Goal: Find specific fact: Find specific fact

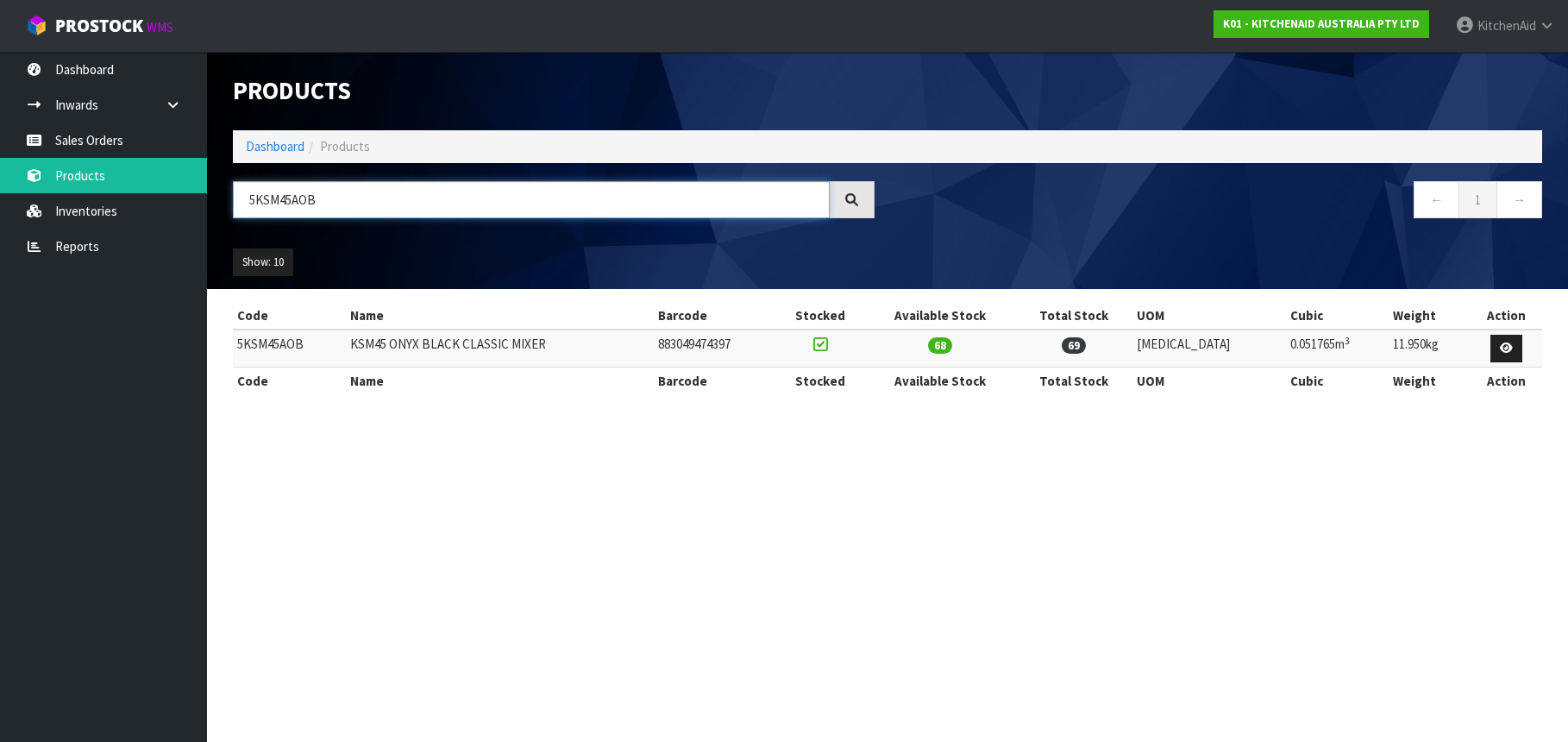
click at [284, 204] on input "5KSM45AOB" at bounding box center [531, 199] width 597 height 37
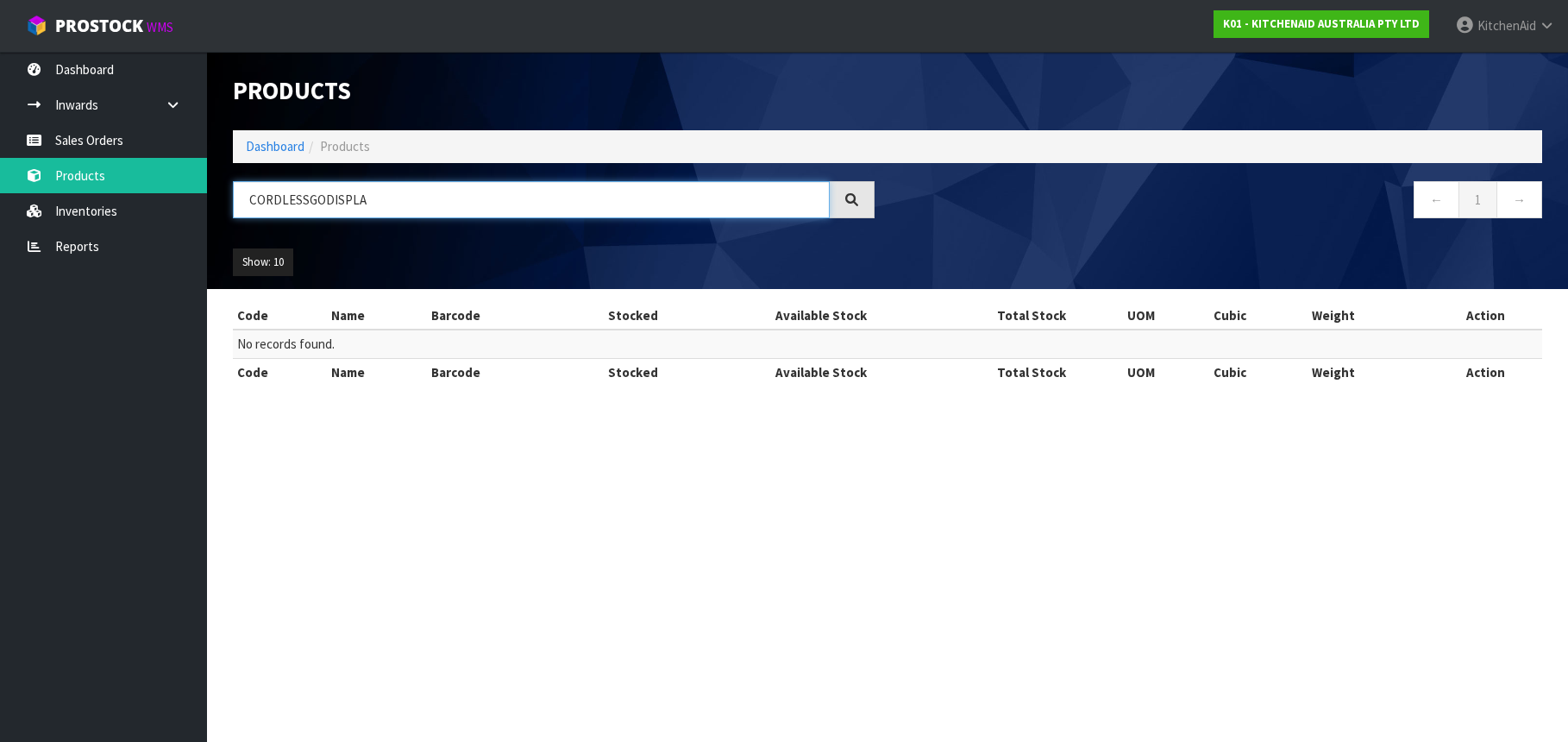
click at [307, 202] on input "CORDLESSGODISPLA" at bounding box center [531, 199] width 597 height 37
click at [324, 205] on input "CORDLESS GODISPLA" at bounding box center [531, 199] width 597 height 37
click at [373, 199] on input "CORDLESS GO DISPLA" at bounding box center [531, 199] width 597 height 37
drag, startPoint x: 331, startPoint y: 201, endPoint x: 243, endPoint y: 208, distance: 88.3
click at [243, 208] on input "CORDLESS GO DISPLAY" at bounding box center [531, 199] width 597 height 37
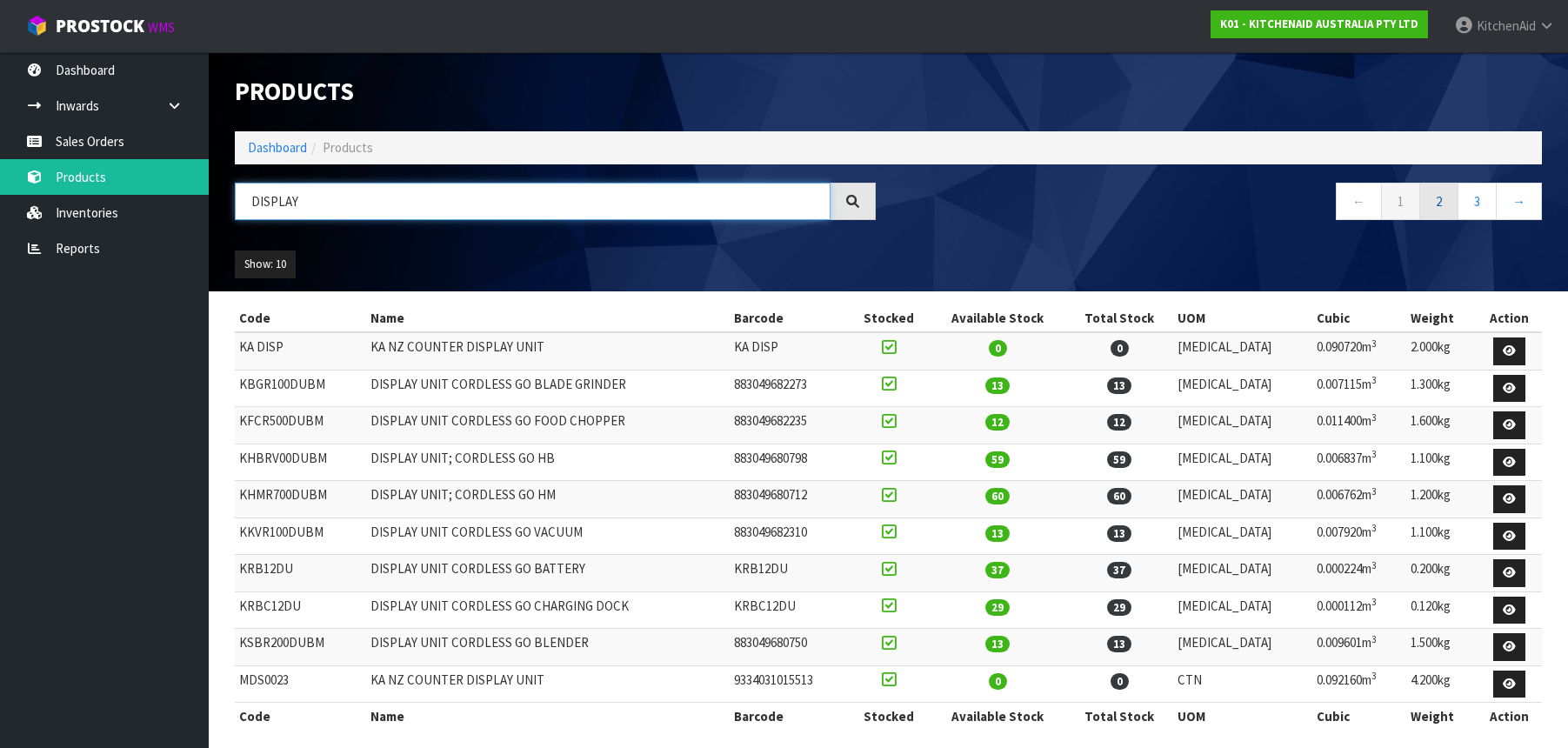
type input "DISPLAY"
click at [1428, 209] on link "2" at bounding box center [1439, 201] width 39 height 37
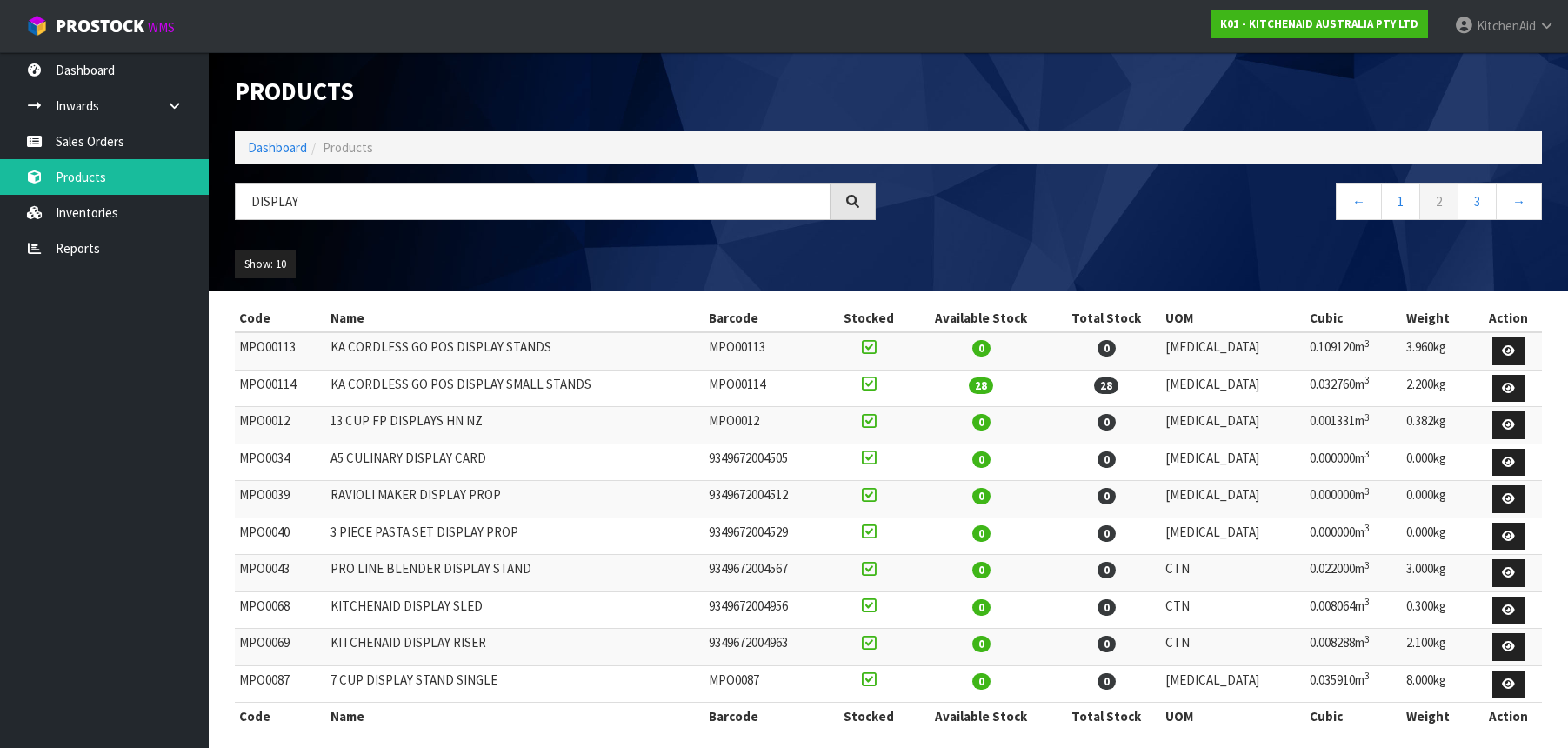
click at [258, 387] on td "MPO00114" at bounding box center [280, 388] width 92 height 37
copy td "MPO00114"
